Goal: Task Accomplishment & Management: Complete application form

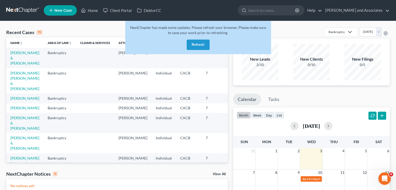
click at [194, 42] on button "Refresh" at bounding box center [198, 45] width 23 height 10
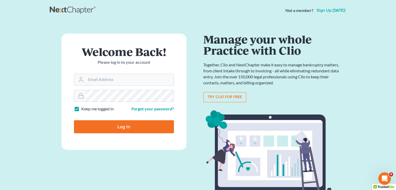
type input "[EMAIL_ADDRESS][DOMAIN_NAME]"
click at [148, 128] on input "Log In" at bounding box center [124, 126] width 100 height 13
type input "Thinking..."
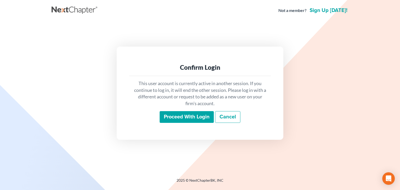
click at [212, 121] on input "Proceed with login" at bounding box center [187, 117] width 54 height 12
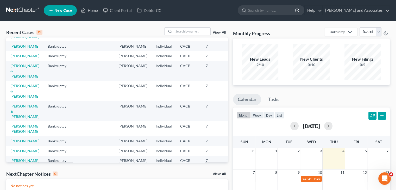
scroll to position [104, 0]
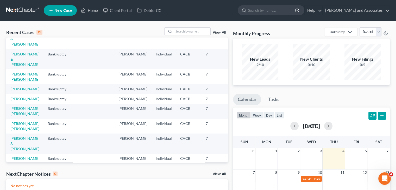
click at [11, 81] on link "[PERSON_NAME] [PERSON_NAME]" at bounding box center [24, 77] width 29 height 10
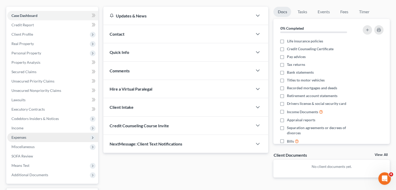
scroll to position [52, 0]
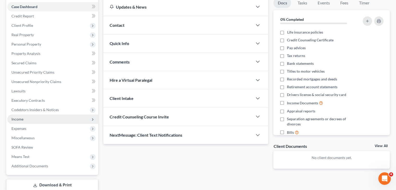
click at [31, 118] on span "Income" at bounding box center [52, 118] width 91 height 9
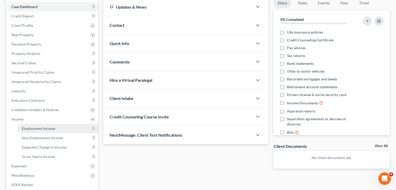
click at [62, 128] on link "Employment Income" at bounding box center [58, 128] width 80 height 9
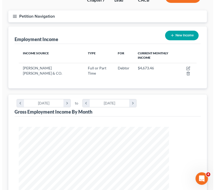
scroll to position [89, 188]
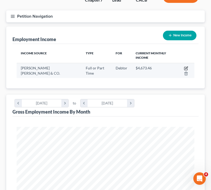
click at [184, 67] on icon "button" at bounding box center [185, 68] width 3 height 3
select select "0"
select select "36"
select select "2"
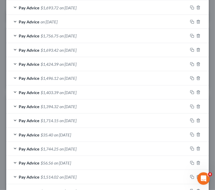
scroll to position [244, 0]
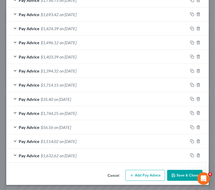
click at [137, 172] on button "Add Pay Advice" at bounding box center [145, 175] width 40 height 11
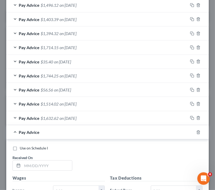
scroll to position [296, 0]
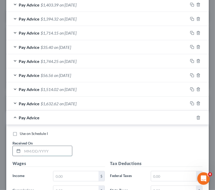
click at [56, 150] on input "text" at bounding box center [47, 151] width 50 height 10
type input "08/22/25"
click at [69, 179] on input "text" at bounding box center [75, 176] width 45 height 10
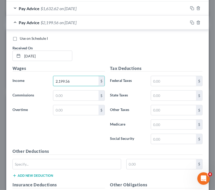
scroll to position [400, 0]
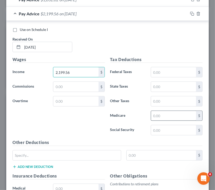
type input "2,199.56"
click at [173, 113] on input "text" at bounding box center [173, 116] width 45 height 10
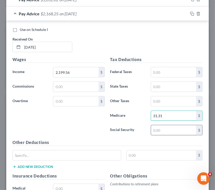
type input "31.31"
click at [170, 126] on input "text" at bounding box center [173, 130] width 45 height 10
type input "133.90"
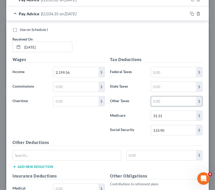
click at [165, 104] on input "text" at bounding box center [173, 102] width 45 height 10
type input "170.29"
click at [171, 88] on input "text" at bounding box center [173, 87] width 45 height 10
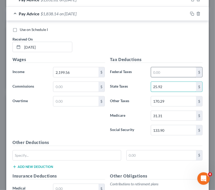
type input "25.92"
click at [168, 70] on input "text" at bounding box center [173, 72] width 45 height 10
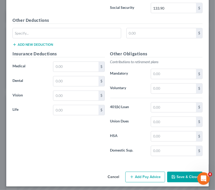
scroll to position [523, 0]
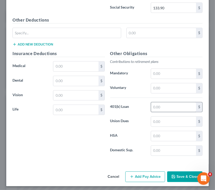
type input "62.54"
click at [169, 103] on input "text" at bounding box center [173, 108] width 45 height 10
type input "87.29"
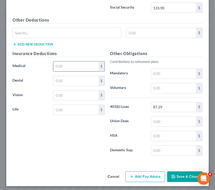
click at [80, 69] on input "text" at bounding box center [75, 67] width 45 height 10
type input "25.50"
click at [81, 83] on input "text" at bounding box center [75, 81] width 45 height 10
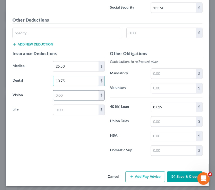
type input "10.75"
drag, startPoint x: 80, startPoint y: 90, endPoint x: 77, endPoint y: 85, distance: 5.7
click at [80, 91] on input "text" at bounding box center [75, 96] width 45 height 10
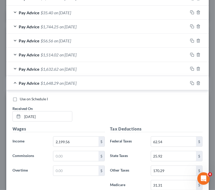
scroll to position [315, 0]
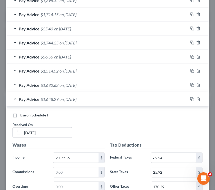
type input "3.77"
click at [16, 98] on div "Pay Advice $1,648.29 on 08/22/2025" at bounding box center [97, 99] width 182 height 14
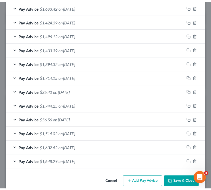
scroll to position [258, 0]
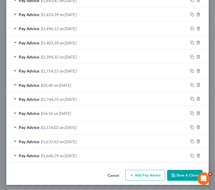
click at [186, 171] on button "Save & Close" at bounding box center [184, 175] width 35 height 11
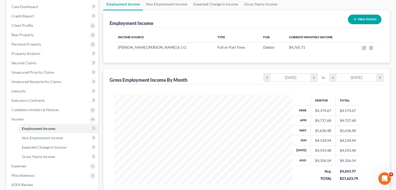
scroll to position [93, 161]
click at [66, 156] on link "Gross Yearly Income" at bounding box center [58, 156] width 80 height 9
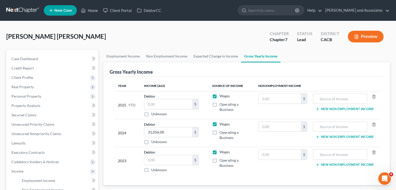
click at [20, 8] on link at bounding box center [22, 10] width 33 height 9
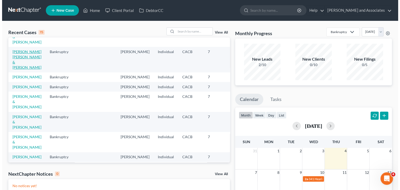
scroll to position [104, 0]
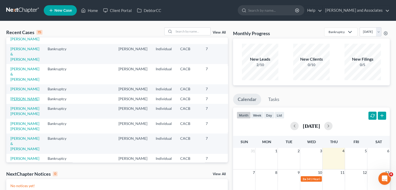
click at [11, 101] on link "[PERSON_NAME]" at bounding box center [24, 99] width 29 height 4
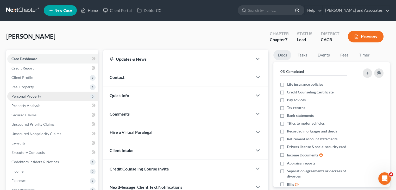
click at [55, 99] on span "Personal Property" at bounding box center [52, 96] width 91 height 9
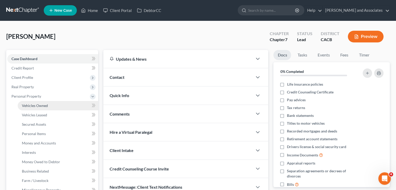
click at [55, 104] on link "Vehicles Owned" at bounding box center [58, 105] width 80 height 9
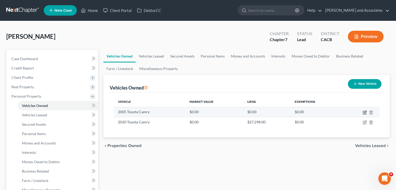
click at [363, 112] on icon "button" at bounding box center [364, 112] width 3 height 3
select select "0"
select select "21"
select select "3"
select select "0"
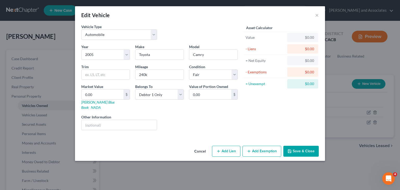
click at [305, 146] on button "Save & Close" at bounding box center [300, 151] width 35 height 11
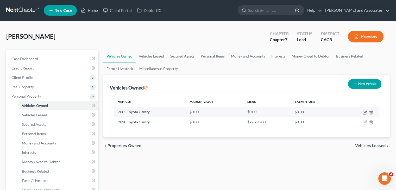
click at [364, 113] on icon "button" at bounding box center [364, 112] width 4 height 4
select select "0"
select select "21"
select select "3"
select select "0"
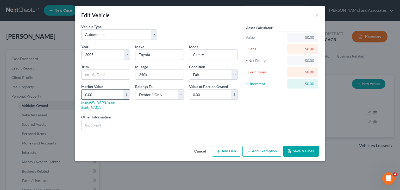
click at [114, 97] on input "0.00" at bounding box center [102, 95] width 42 height 10
type input "1"
type input "1.00"
type input "16"
type input "16.00"
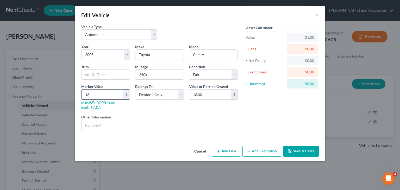
type input "166"
type input "166.00"
type input "1666"
type input "1,666.00"
type input "1,666"
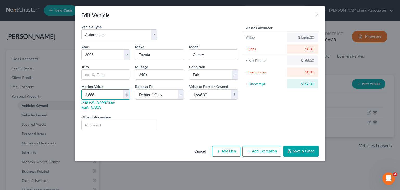
click at [270, 150] on button "Add Exemption" at bounding box center [261, 151] width 39 height 11
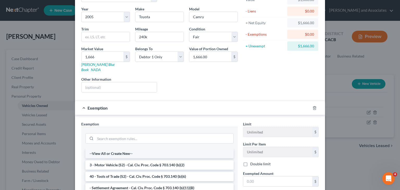
scroll to position [52, 0]
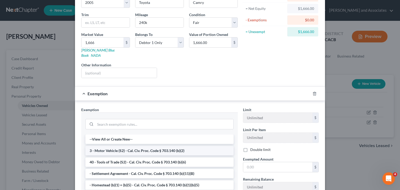
click at [142, 146] on li "3 - Motor Vehicle (S2) - Cal. Civ. Proc. Code § 703.140 (b)(2)" at bounding box center [159, 150] width 148 height 9
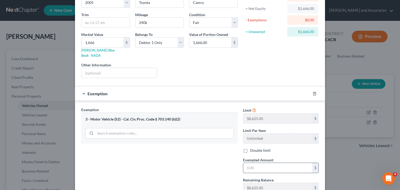
click at [269, 164] on input "text" at bounding box center [277, 168] width 69 height 10
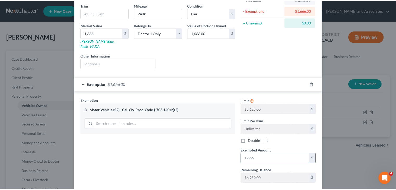
scroll to position [86, 0]
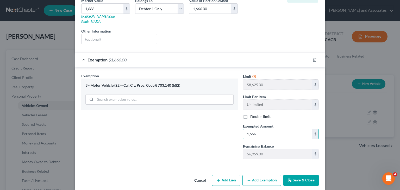
type input "1,666"
click at [297, 175] on button "Save & Close" at bounding box center [300, 180] width 35 height 11
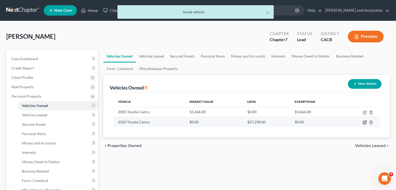
click at [363, 123] on icon "button" at bounding box center [364, 122] width 4 height 4
select select "0"
select select "6"
select select "0"
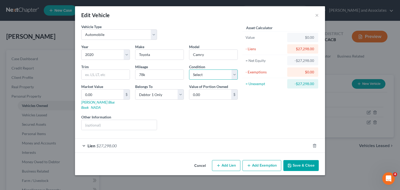
click at [208, 74] on select "Select Excellent Very Good Good Fair Poor" at bounding box center [213, 74] width 49 height 10
select select "2"
click at [189, 69] on select "Select Excellent Very Good Good Fair Poor" at bounding box center [213, 74] width 49 height 10
click at [123, 90] on input "0.00" at bounding box center [102, 95] width 42 height 10
type input "1"
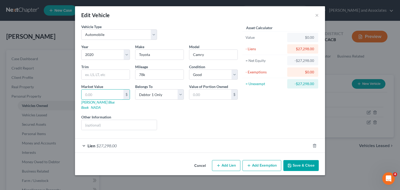
type input "1.00"
type input "14"
type input "14.00"
type input "148"
type input "148.00"
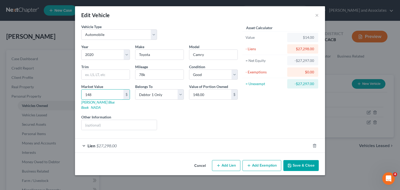
type input "1488"
type input "1,488.00"
type input "1,4885"
type input "14,885.00"
type input "14,885"
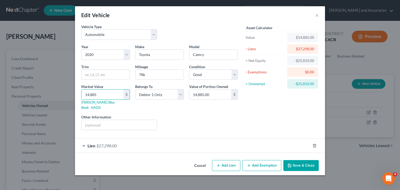
click at [306, 160] on button "Save & Close" at bounding box center [300, 165] width 35 height 11
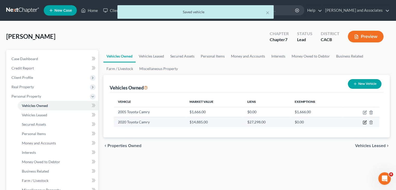
click at [364, 121] on icon "button" at bounding box center [364, 122] width 3 height 3
select select "0"
select select "6"
select select "2"
select select "0"
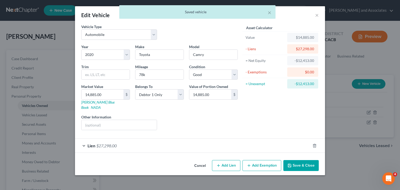
click at [305, 160] on button "Save & Close" at bounding box center [300, 165] width 35 height 11
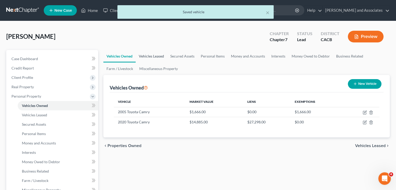
click at [148, 53] on link "Vehicles Leased" at bounding box center [151, 56] width 31 height 12
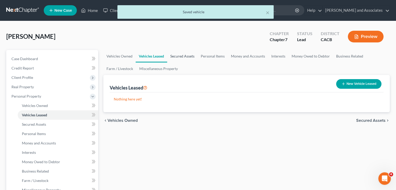
click at [183, 59] on link "Secured Assets" at bounding box center [182, 56] width 30 height 12
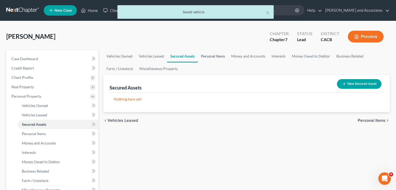
click at [218, 58] on link "Personal Items" at bounding box center [213, 56] width 30 height 12
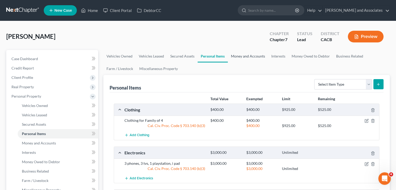
click at [248, 52] on link "Money and Accounts" at bounding box center [248, 56] width 40 height 12
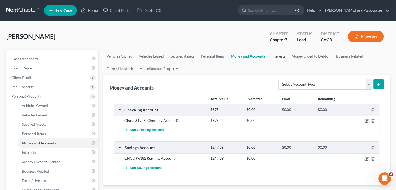
click at [278, 54] on link "Interests" at bounding box center [278, 56] width 20 height 12
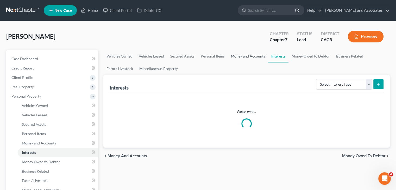
click at [245, 52] on link "Money and Accounts" at bounding box center [248, 56] width 40 height 12
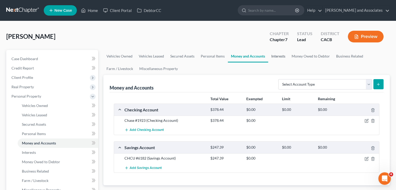
click at [276, 57] on link "Interests" at bounding box center [278, 56] width 20 height 12
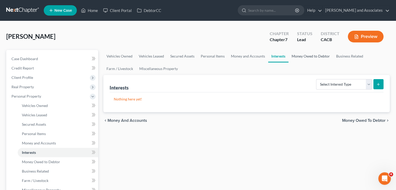
click at [303, 53] on link "Money Owed to Debtor" at bounding box center [310, 56] width 44 height 12
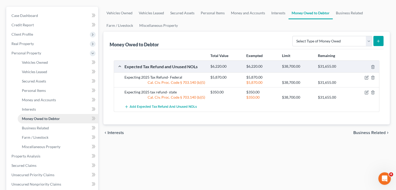
scroll to position [52, 0]
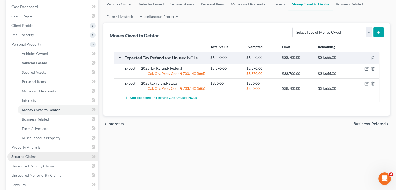
click at [40, 155] on link "Secured Claims" at bounding box center [52, 156] width 91 height 9
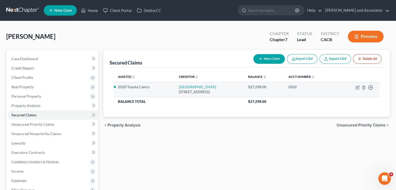
click at [355, 87] on td "Move to E Move to F Move to G Move to Notice Only" at bounding box center [357, 89] width 43 height 15
click at [355, 87] on icon "button" at bounding box center [356, 87] width 3 height 3
select select "4"
select select "2"
select select "0"
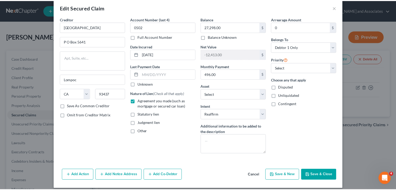
scroll to position [12, 0]
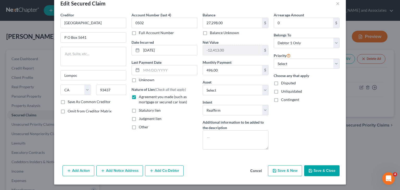
click at [311, 172] on button "Save & Close" at bounding box center [321, 170] width 35 height 11
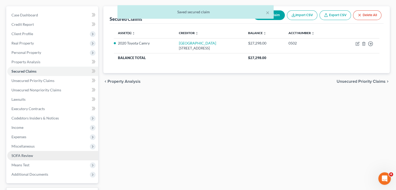
scroll to position [52, 0]
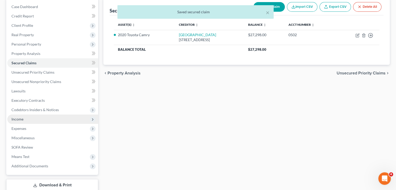
click at [36, 118] on span "Income" at bounding box center [52, 118] width 91 height 9
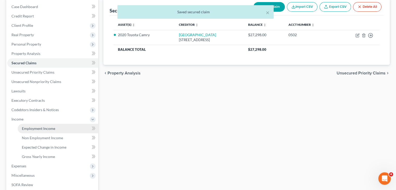
click at [48, 126] on span "Employment Income" at bounding box center [38, 128] width 33 height 4
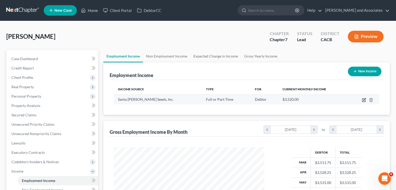
click at [365, 99] on icon "button" at bounding box center [364, 100] width 4 height 4
select select "0"
select select "4"
select select "1"
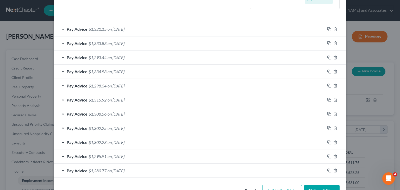
scroll to position [169, 0]
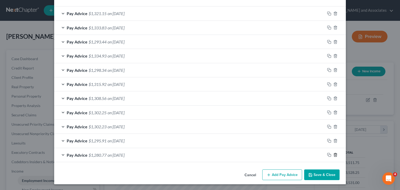
click at [335, 153] on icon "button" at bounding box center [335, 155] width 4 height 4
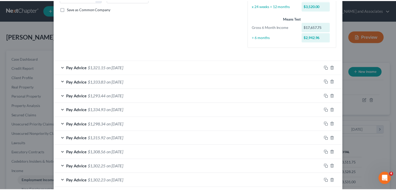
scroll to position [155, 0]
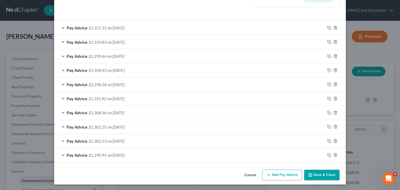
click at [318, 174] on button "Save & Close" at bounding box center [321, 175] width 35 height 11
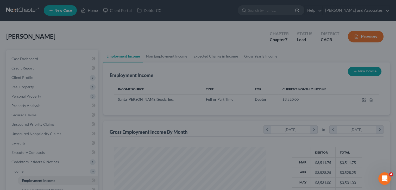
scroll to position [260129, 260060]
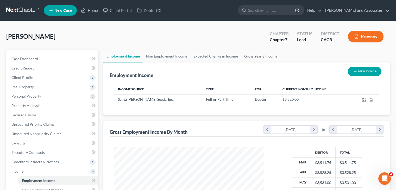
click at [15, 11] on link at bounding box center [22, 10] width 33 height 9
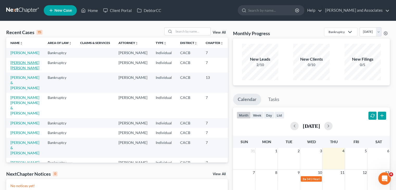
click at [14, 70] on link "[PERSON_NAME] [PERSON_NAME]" at bounding box center [24, 65] width 29 height 10
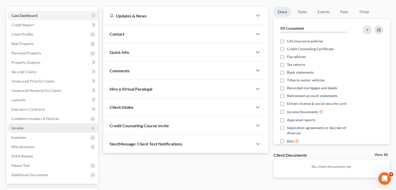
scroll to position [52, 0]
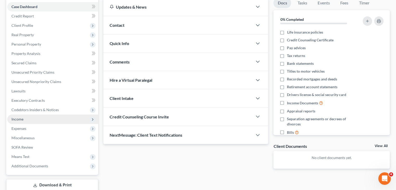
click at [40, 121] on span "Income" at bounding box center [52, 118] width 91 height 9
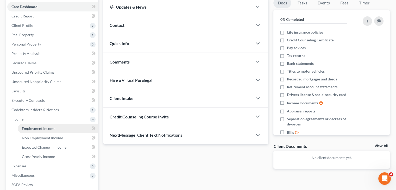
click at [54, 126] on link "Employment Income" at bounding box center [58, 128] width 80 height 9
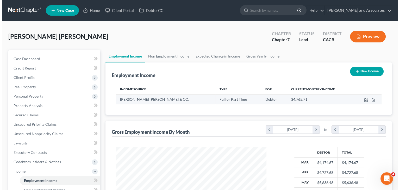
scroll to position [93, 161]
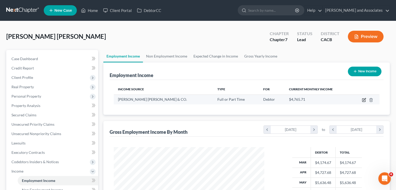
click at [362, 100] on icon "button" at bounding box center [364, 100] width 4 height 4
select select "0"
select select "36"
select select "2"
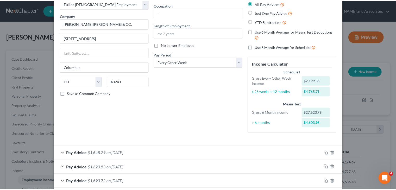
scroll to position [0, 0]
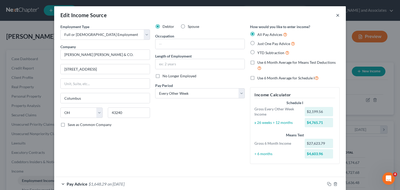
click at [336, 15] on button "×" at bounding box center [338, 15] width 4 height 6
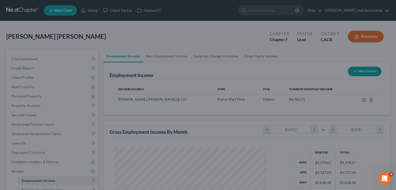
scroll to position [260129, 260060]
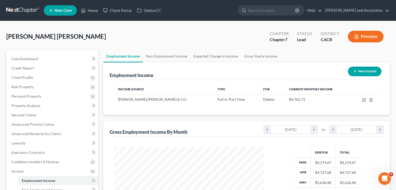
click at [47, 38] on span "[PERSON_NAME] [PERSON_NAME]" at bounding box center [56, 37] width 100 height 8
click at [2, 14] on nav "Home New Case Client Portal DebtorCC Michael B. Clayton and Associates daisy@we…" at bounding box center [198, 10] width 396 height 21
click at [17, 14] on link at bounding box center [22, 10] width 33 height 9
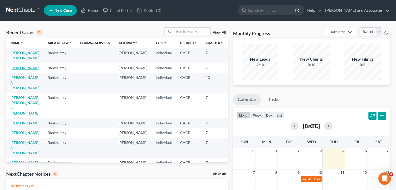
click at [17, 70] on link "[PERSON_NAME]" at bounding box center [24, 68] width 29 height 4
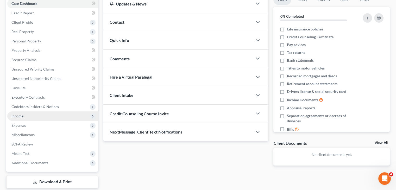
scroll to position [73, 0]
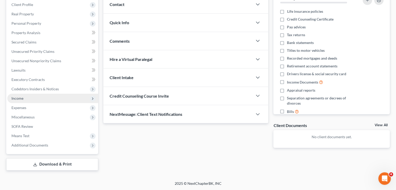
click at [37, 97] on span "Income" at bounding box center [52, 98] width 91 height 9
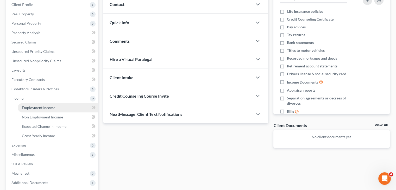
drag, startPoint x: 58, startPoint y: 109, endPoint x: 58, endPoint y: 104, distance: 4.5
click at [58, 109] on link "Employment Income" at bounding box center [58, 107] width 80 height 9
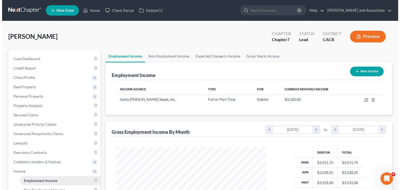
scroll to position [93, 161]
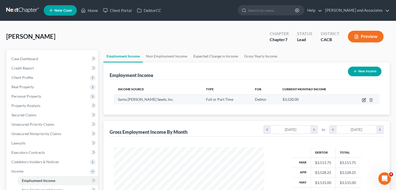
click at [364, 100] on icon "button" at bounding box center [364, 100] width 4 height 4
select select "0"
select select "4"
select select "1"
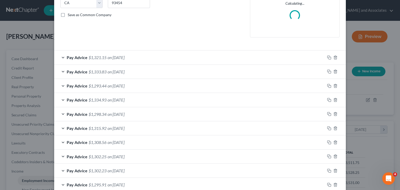
scroll to position [139, 0]
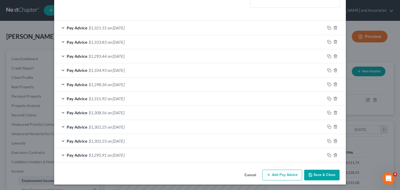
click at [288, 172] on button "Add Pay Advice" at bounding box center [282, 175] width 40 height 11
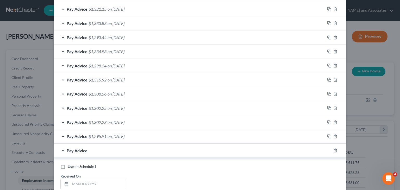
scroll to position [296, 0]
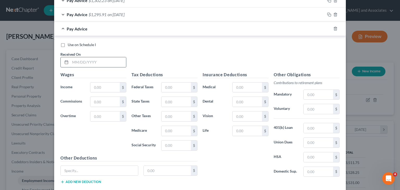
click at [106, 62] on input "text" at bounding box center [98, 62] width 56 height 10
type input "08/04/2025"
click at [98, 83] on input "text" at bounding box center [104, 87] width 29 height 10
type input "1,771"
click at [174, 88] on input "text" at bounding box center [175, 87] width 29 height 10
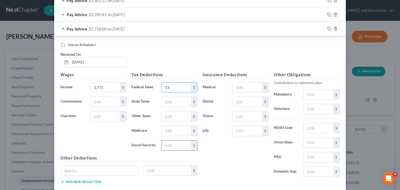
type input "53"
click at [171, 143] on input "text" at bounding box center [175, 146] width 29 height 10
type input "94.23"
click at [169, 126] on input "text" at bounding box center [175, 131] width 29 height 10
type input "22.03"
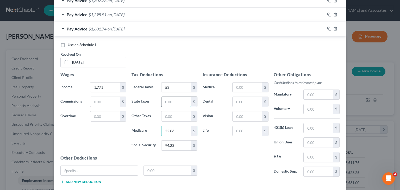
click at [174, 99] on input "text" at bounding box center [175, 102] width 29 height 10
type input "2.35"
click at [173, 116] on input "text" at bounding box center [175, 116] width 29 height 10
type input "18.24"
click at [239, 87] on input "text" at bounding box center [246, 87] width 29 height 10
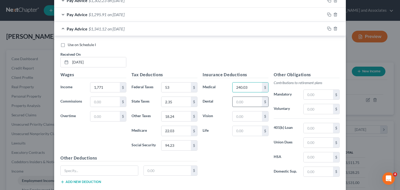
type input "240.03"
click at [239, 101] on input "text" at bounding box center [246, 102] width 29 height 10
type input "11.18"
click at [84, 29] on span "Pay Advice" at bounding box center [77, 28] width 21 height 5
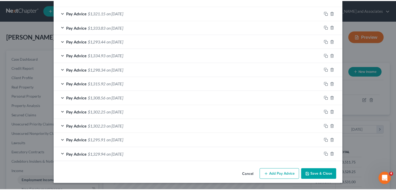
scroll to position [169, 0]
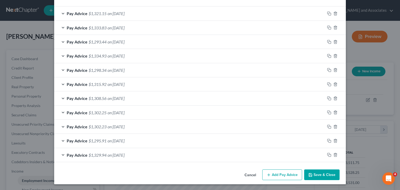
click at [312, 170] on button "Save & Close" at bounding box center [321, 174] width 35 height 11
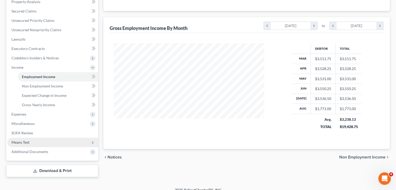
scroll to position [104, 0]
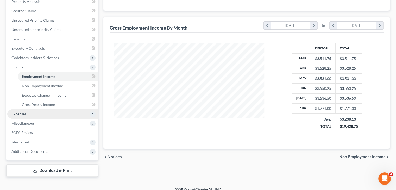
click at [37, 112] on span "Expenses" at bounding box center [52, 113] width 91 height 9
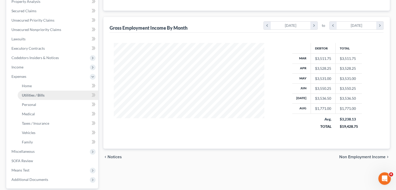
click at [43, 91] on link "Utilities / Bills" at bounding box center [58, 95] width 80 height 9
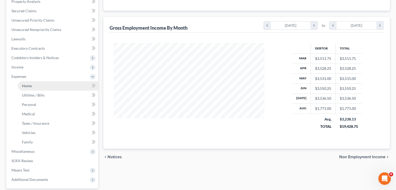
click at [61, 90] on link "Home" at bounding box center [58, 85] width 80 height 9
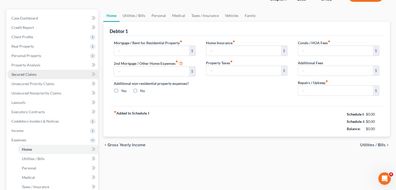
type input "1,000.00"
type input "0.00"
radio input "true"
type input "0.00"
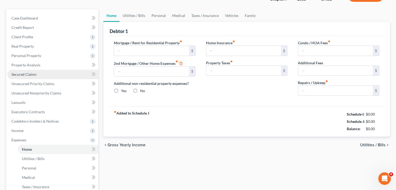
type input "0.00"
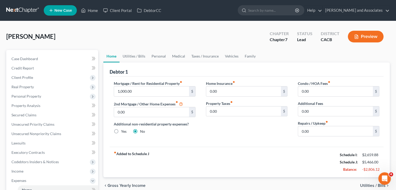
click at [18, 8] on link at bounding box center [22, 10] width 33 height 9
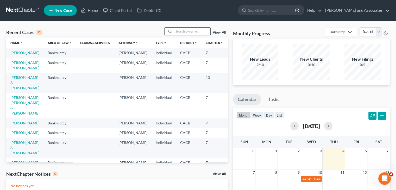
click at [178, 31] on input "search" at bounding box center [192, 32] width 36 height 8
type input "[PERSON_NAME]"
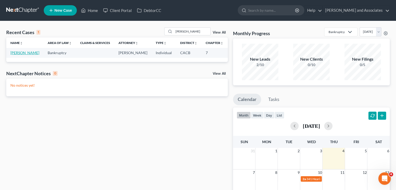
click at [23, 55] on link "[PERSON_NAME]" at bounding box center [24, 52] width 29 height 4
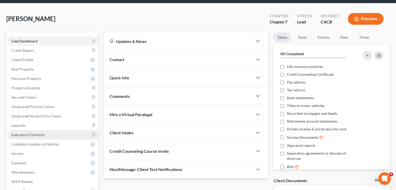
scroll to position [73, 0]
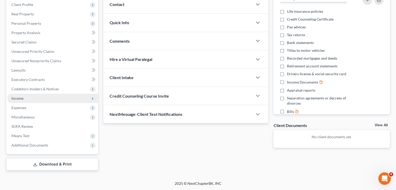
click at [32, 99] on span "Income" at bounding box center [52, 98] width 91 height 9
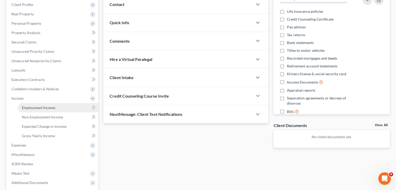
click at [44, 106] on span "Employment Income" at bounding box center [38, 107] width 33 height 4
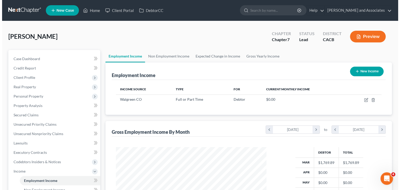
scroll to position [93, 161]
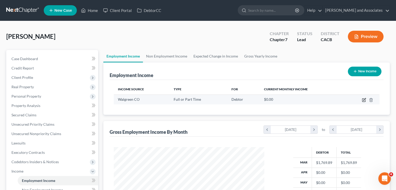
click at [362, 98] on icon "button" at bounding box center [364, 100] width 4 height 4
select select "0"
select select "14"
select select "0"
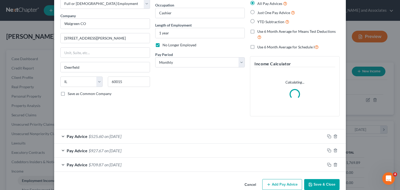
scroll to position [41, 0]
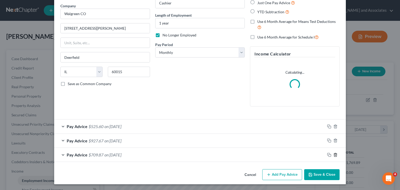
click at [334, 154] on polyline "button" at bounding box center [335, 154] width 3 height 0
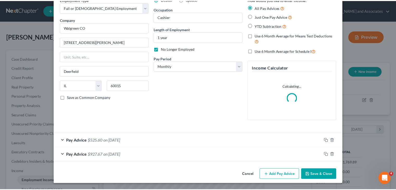
scroll to position [27, 0]
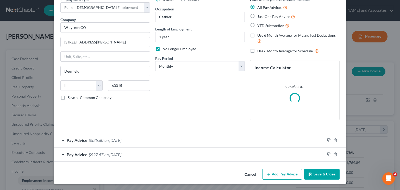
click at [326, 176] on button "Save & Close" at bounding box center [321, 174] width 35 height 11
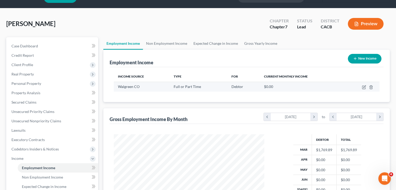
scroll to position [0, 0]
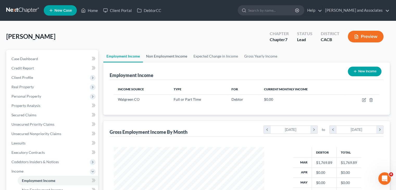
click at [156, 59] on link "Non Employment Income" at bounding box center [166, 56] width 47 height 12
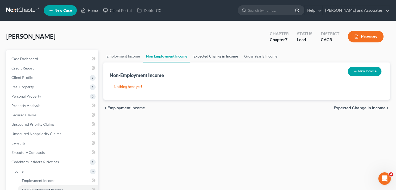
click at [217, 56] on link "Expected Change in Income" at bounding box center [215, 56] width 51 height 12
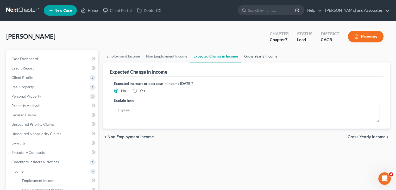
click at [258, 55] on link "Gross Yearly Income" at bounding box center [260, 56] width 39 height 12
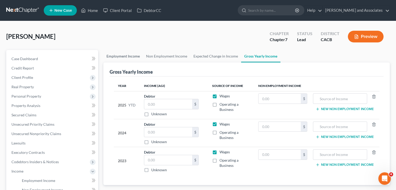
click at [128, 56] on link "Employment Income" at bounding box center [123, 56] width 40 height 12
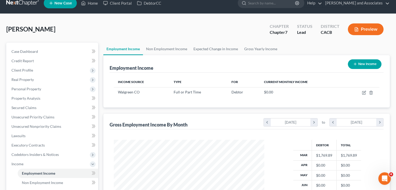
scroll to position [6, 0]
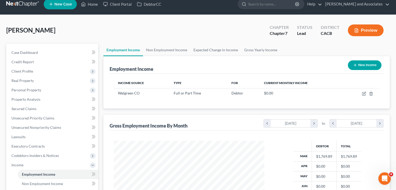
click at [264, 41] on div "[PERSON_NAME] Upgraded Chapter Chapter 7 Status Lead District CACB Preview" at bounding box center [197, 32] width 383 height 23
click at [260, 47] on link "Gross Yearly Income" at bounding box center [260, 50] width 39 height 12
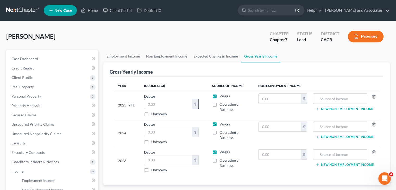
click at [158, 107] on input "text" at bounding box center [168, 104] width 48 height 10
type input "9,302.19"
click at [211, 56] on link "Expected Change in Income" at bounding box center [215, 56] width 51 height 12
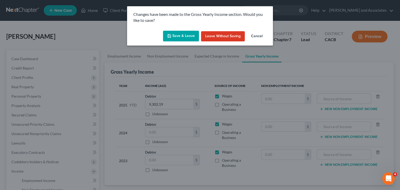
click at [185, 37] on button "Save & Leave" at bounding box center [181, 36] width 36 height 11
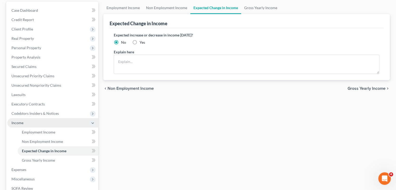
scroll to position [52, 0]
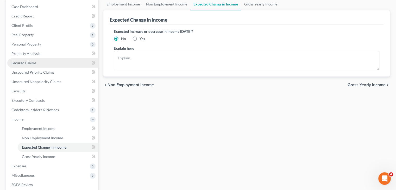
click at [37, 63] on link "Secured Claims" at bounding box center [52, 62] width 91 height 9
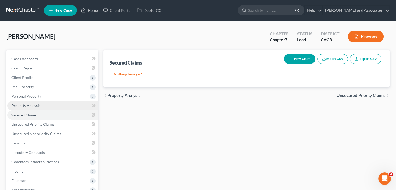
click at [46, 104] on link "Property Analysis" at bounding box center [52, 105] width 91 height 9
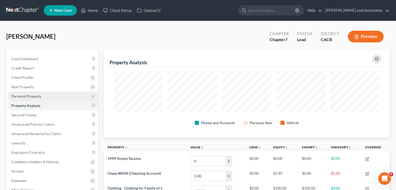
scroll to position [103, 0]
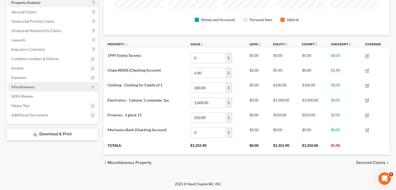
click at [29, 89] on span "Miscellaneous" at bounding box center [52, 86] width 91 height 9
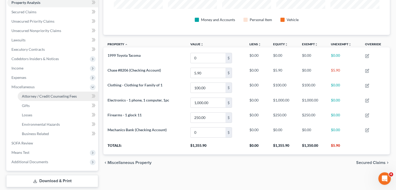
click at [39, 97] on span "Attorney / Credit Counseling Fees" at bounding box center [49, 96] width 55 height 4
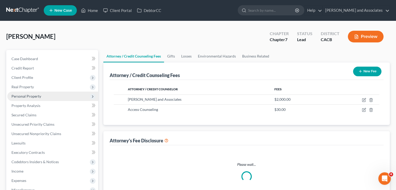
select select "0"
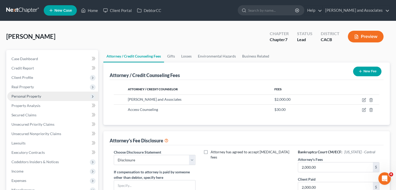
click at [47, 97] on span "Personal Property" at bounding box center [52, 96] width 91 height 9
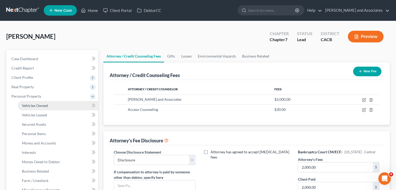
click at [47, 104] on span "Vehicles Owned" at bounding box center [35, 105] width 26 height 4
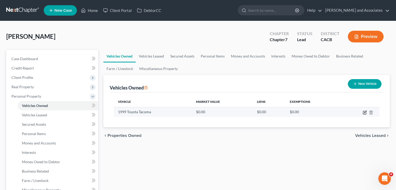
click at [365, 112] on icon "button" at bounding box center [365, 112] width 2 height 2
select select "0"
select select "27"
select select "2"
select select "0"
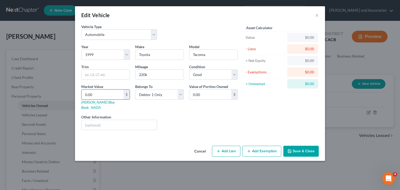
click at [101, 96] on input "0.00" at bounding box center [102, 95] width 42 height 10
type input "3"
type input "3.00"
type input "30"
type input "30.00"
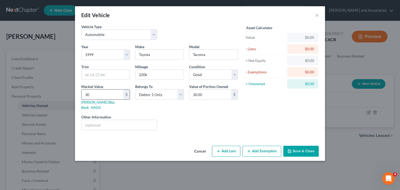
type input "300"
type input "300.00"
type input "3008"
type input "3,008.00"
type input "3,008"
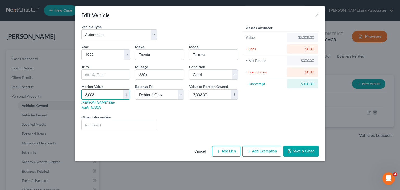
click at [271, 150] on button "Add Exemption" at bounding box center [261, 151] width 39 height 11
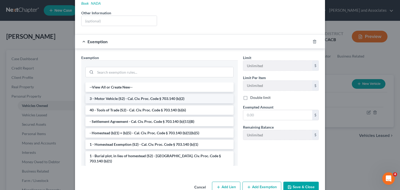
click at [118, 94] on li "3 - Motor Vehicle (S2) - Cal. Civ. Proc. Code § 703.140 (b)(2)" at bounding box center [159, 98] width 148 height 9
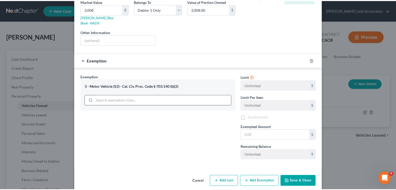
scroll to position [86, 0]
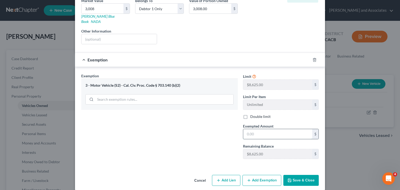
click at [270, 129] on input "text" at bounding box center [277, 134] width 69 height 10
type input "3,008"
click at [304, 175] on button "Save & Close" at bounding box center [300, 180] width 35 height 11
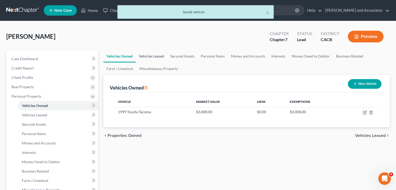
drag, startPoint x: 135, startPoint y: 53, endPoint x: 143, endPoint y: 53, distance: 8.1
click at [135, 53] on link "Vehicles Owned" at bounding box center [119, 56] width 32 height 12
drag, startPoint x: 148, startPoint y: 53, endPoint x: 153, endPoint y: 54, distance: 4.7
click at [149, 54] on link "Vehicles Leased" at bounding box center [151, 56] width 31 height 12
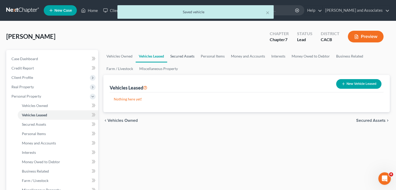
click at [189, 58] on link "Secured Assets" at bounding box center [182, 56] width 30 height 12
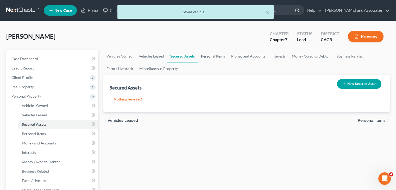
click at [210, 54] on link "Personal Items" at bounding box center [213, 56] width 30 height 12
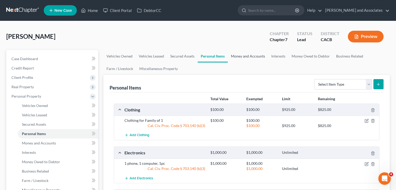
click at [261, 56] on link "Money and Accounts" at bounding box center [248, 56] width 40 height 12
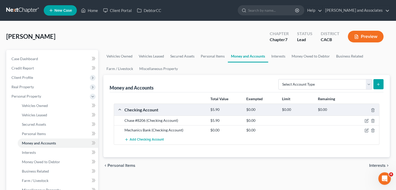
click at [366, 128] on div at bounding box center [365, 130] width 29 height 5
click at [366, 129] on icon "button" at bounding box center [366, 130] width 3 height 3
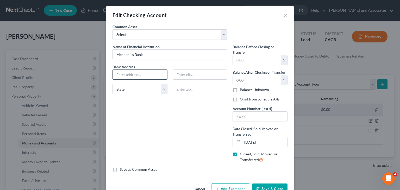
click at [148, 74] on input "text" at bounding box center [140, 75] width 54 height 10
paste input "[STREET_ADDRESS]"
drag, startPoint x: 123, startPoint y: 74, endPoint x: 174, endPoint y: 76, distance: 51.0
click at [174, 76] on div "Bank Address [STREET_ADDRESS][GEOGRAPHIC_DATA][US_STATE] CA CO [GEOGRAPHIC_DATA…" at bounding box center [170, 81] width 120 height 35
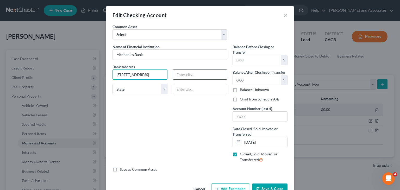
scroll to position [0, 0]
type input "[STREET_ADDRESS]"
click at [186, 92] on input "text" at bounding box center [200, 89] width 55 height 10
type input "93454"
click at [184, 122] on div "Name of Financial Institution * Mechanics Bank Bank Address [STREET_ADDRESS][GE…" at bounding box center [170, 105] width 120 height 123
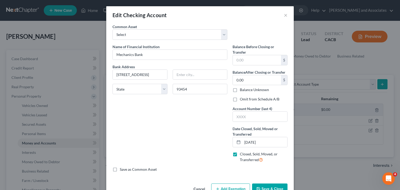
type input "Santa [PERSON_NAME]"
select select "4"
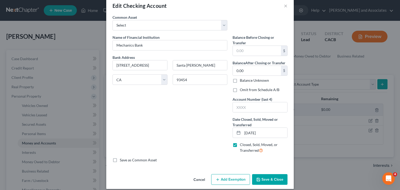
scroll to position [14, 0]
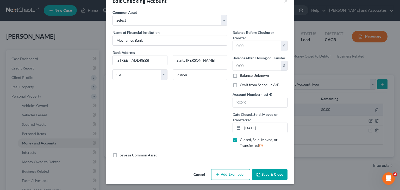
click at [261, 171] on button "Save & Close" at bounding box center [269, 174] width 35 height 11
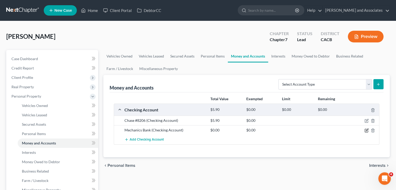
click at [365, 129] on icon "button" at bounding box center [366, 130] width 3 height 3
select select "4"
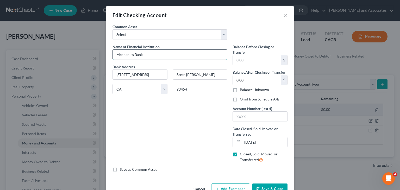
click at [173, 52] on input "Mechanics Bank" at bounding box center [170, 55] width 114 height 10
type input "Mechanics Bank CLOSED"
click at [242, 64] on input "text" at bounding box center [257, 60] width 48 height 10
type input "0"
click at [240, 99] on label "Omit from Schedule A/B" at bounding box center [260, 99] width 40 height 5
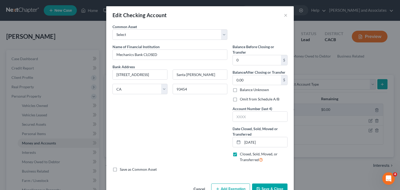
click at [242, 99] on input "Omit from Schedule A/B" at bounding box center [243, 98] width 3 height 3
checkbox input "true"
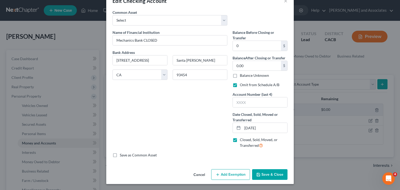
click at [265, 168] on div "Cancel Add Exemption Save & Close" at bounding box center [199, 175] width 187 height 17
click at [265, 173] on button "Save & Close" at bounding box center [269, 174] width 35 height 11
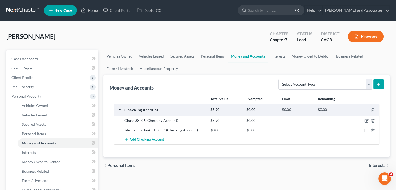
click at [368, 130] on icon "button" at bounding box center [366, 130] width 4 height 4
select select "4"
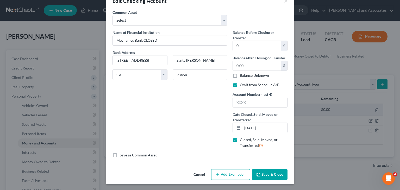
click at [267, 174] on button "Save & Close" at bounding box center [269, 174] width 35 height 11
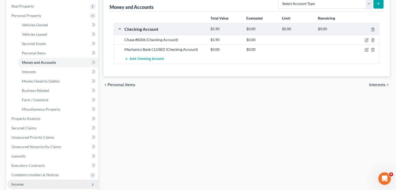
scroll to position [104, 0]
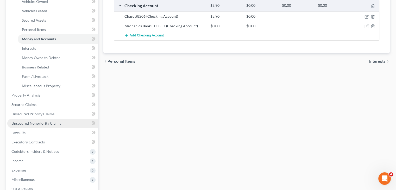
click at [42, 123] on span "Unsecured Nonpriority Claims" at bounding box center [36, 123] width 50 height 4
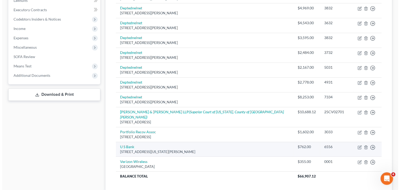
scroll to position [156, 0]
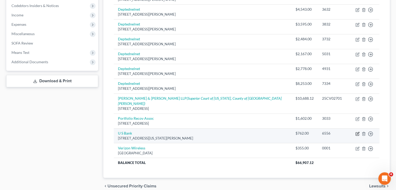
click at [355, 132] on icon "button" at bounding box center [356, 133] width 3 height 3
select select "24"
select select "0"
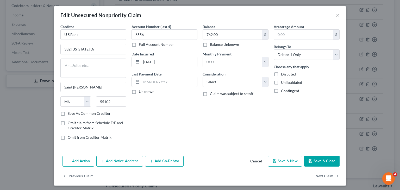
click at [119, 160] on button "Add Notice Address" at bounding box center [119, 161] width 47 height 11
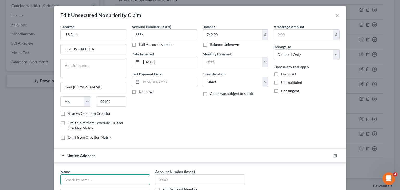
click at [78, 181] on input "text" at bounding box center [105, 179] width 90 height 10
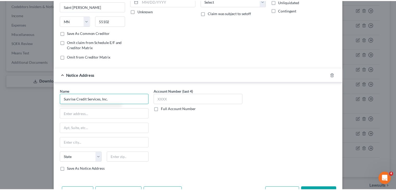
scroll to position [104, 0]
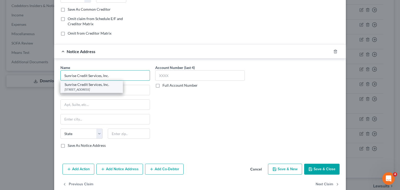
type input "Sunrise Credit Services, Inc."
click at [95, 89] on div "[STREET_ADDRESS]" at bounding box center [92, 89] width 54 height 4
type input "PO Box 9100"
type input "Farmingdale"
select select "35"
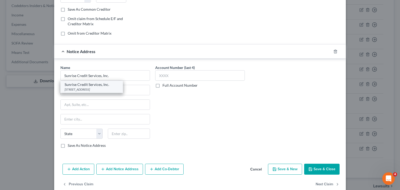
type input "11735"
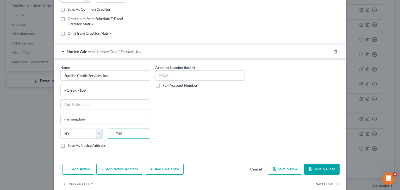
drag, startPoint x: 135, startPoint y: 134, endPoint x: 101, endPoint y: 140, distance: 34.6
click at [101, 140] on div "State [US_STATE] AK AR AZ CA CO CT DE DC [GEOGRAPHIC_DATA] [GEOGRAPHIC_DATA] GU…" at bounding box center [105, 136] width 95 height 15
type input "11747"
click at [172, 132] on div "Account Number (last 4) Full Account Number" at bounding box center [199, 108] width 95 height 87
type input "[PERSON_NAME]"
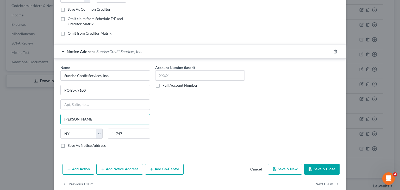
drag, startPoint x: 83, startPoint y: 117, endPoint x: 53, endPoint y: 121, distance: 31.0
click at [54, 121] on div "Name * Sunrise Credit Services, Inc. PO [GEOGRAPHIC_DATA] [US_STATE] AK AR AZ C…" at bounding box center [199, 108] width 291 height 98
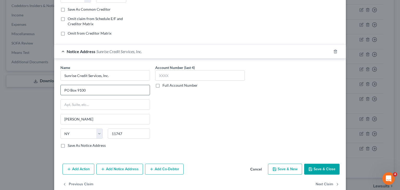
click at [85, 88] on input "PO Box 9100" at bounding box center [105, 90] width 89 height 10
type input "PO Box 9004"
click at [173, 76] on input "text" at bounding box center [200, 75] width 90 height 10
click at [162, 84] on label "Full Account Number" at bounding box center [179, 85] width 35 height 5
click at [164, 84] on input "Full Account Number" at bounding box center [165, 84] width 3 height 3
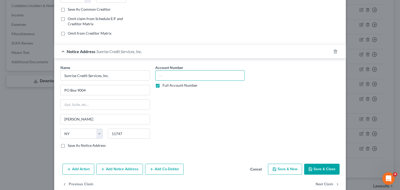
click at [162, 77] on input "text" at bounding box center [200, 75] width 90 height 10
type input "64770940"
click at [314, 164] on button "Save & Close" at bounding box center [321, 169] width 35 height 11
